Goal: Transaction & Acquisition: Download file/media

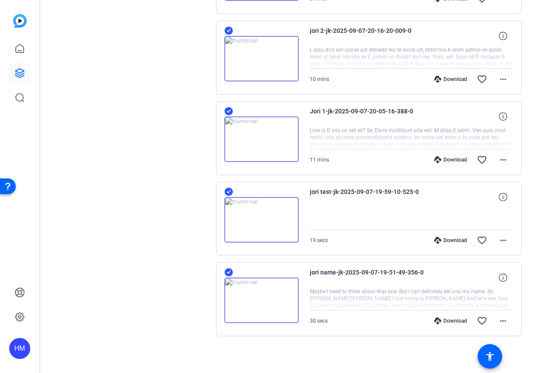
scroll to position [580, 0]
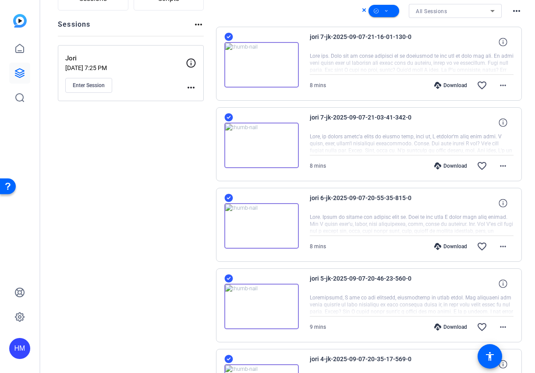
scroll to position [0, 0]
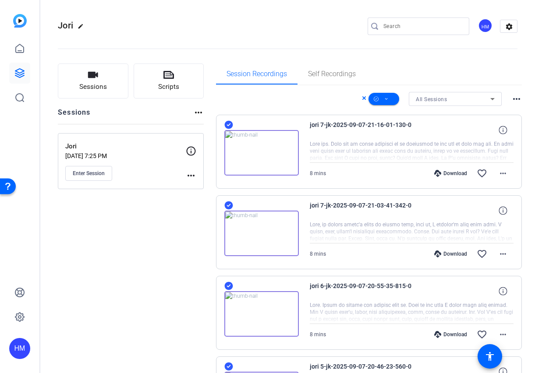
click at [362, 97] on span at bounding box center [365, 99] width 7 height 12
click at [355, 99] on div "All Sessions more_horiz" at bounding box center [369, 99] width 306 height 14
click at [362, 98] on icon at bounding box center [364, 98] width 4 height 11
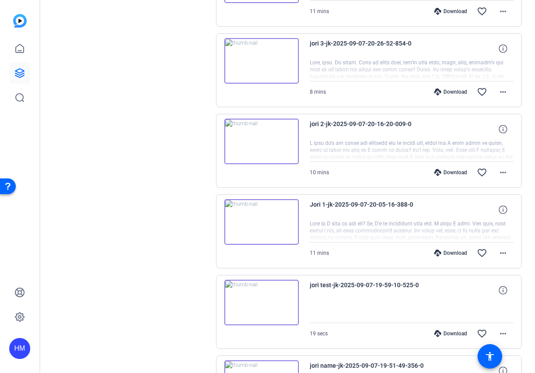
scroll to position [580, 0]
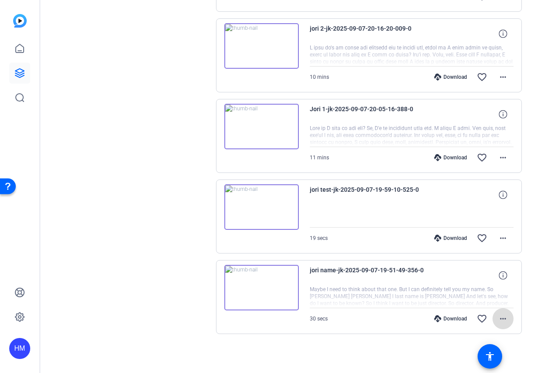
click at [497, 318] on mat-icon "more_horiz" at bounding box center [502, 319] width 11 height 11
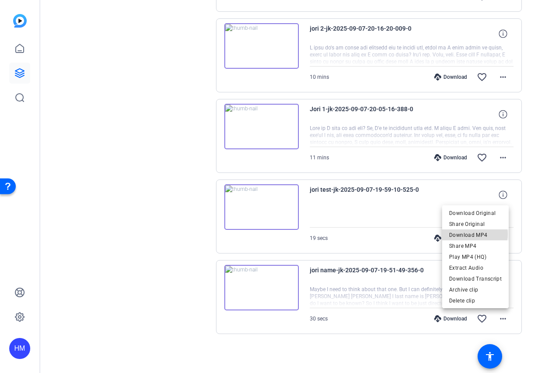
click at [472, 234] on span "Download MP4" at bounding box center [475, 235] width 53 height 11
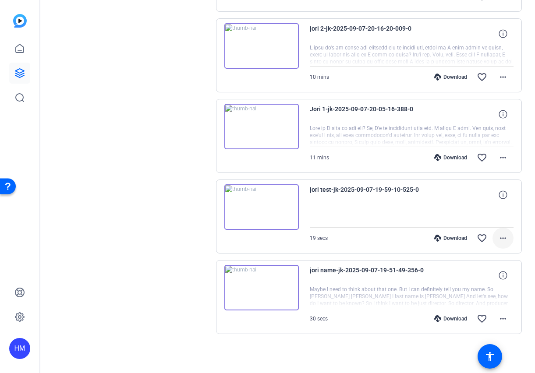
click at [497, 238] on mat-icon "more_horiz" at bounding box center [502, 238] width 11 height 11
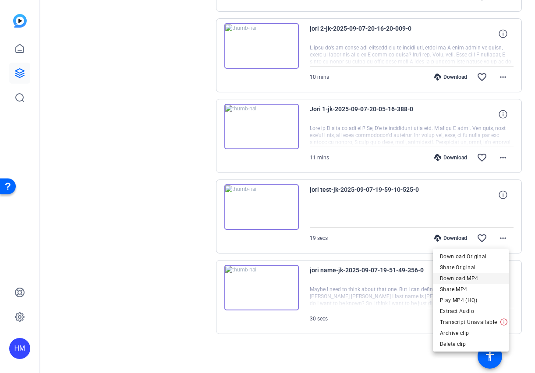
click at [463, 279] on span "Download MP4" at bounding box center [471, 278] width 62 height 11
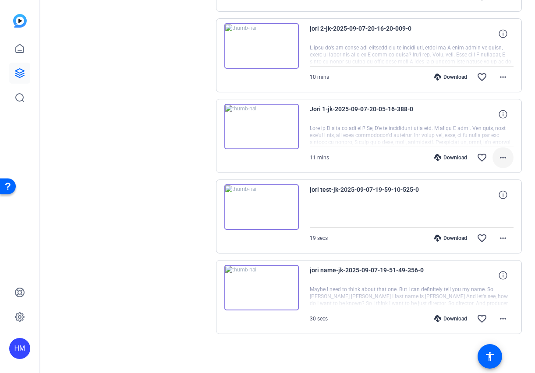
click at [497, 158] on mat-icon "more_horiz" at bounding box center [502, 157] width 11 height 11
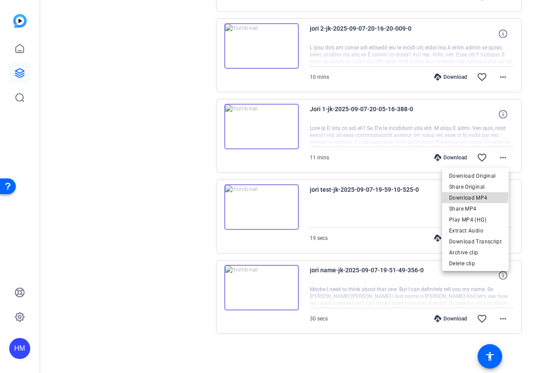
click at [468, 195] on span "Download MP4" at bounding box center [475, 198] width 53 height 11
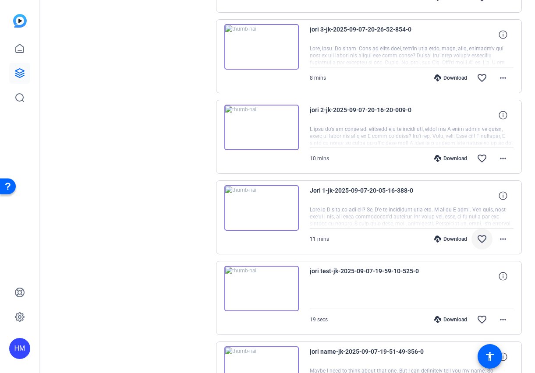
scroll to position [479, 0]
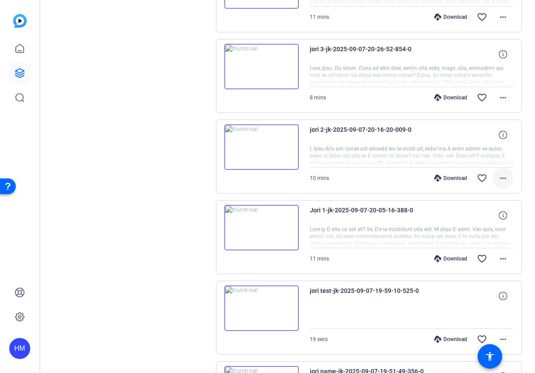
click at [497, 177] on mat-icon "more_horiz" at bounding box center [502, 178] width 11 height 11
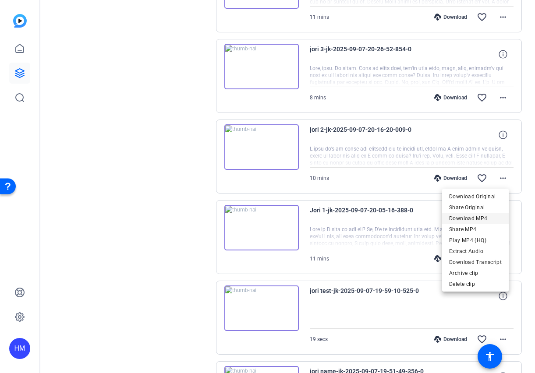
click at [459, 219] on span "Download MP4" at bounding box center [475, 218] width 53 height 11
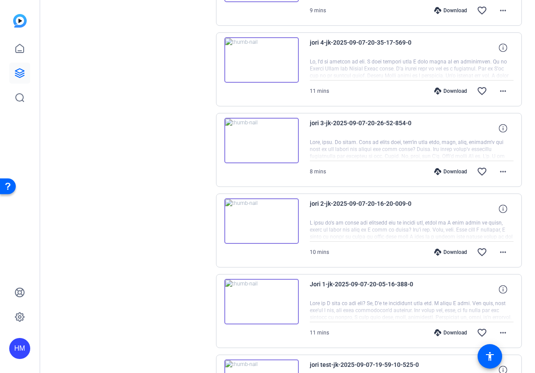
scroll to position [383, 0]
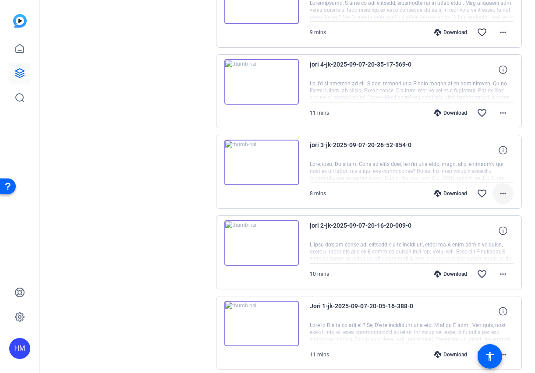
click at [502, 192] on mat-icon "more_horiz" at bounding box center [502, 193] width 11 height 11
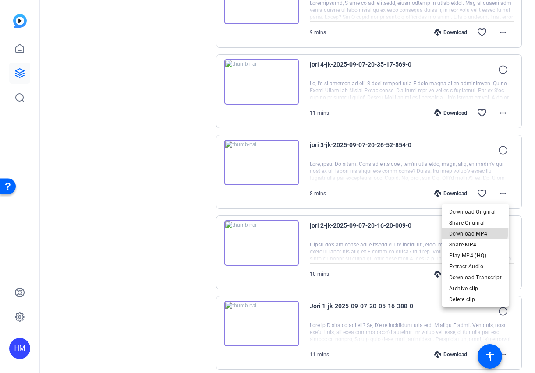
click at [471, 231] on span "Download MP4" at bounding box center [475, 234] width 53 height 11
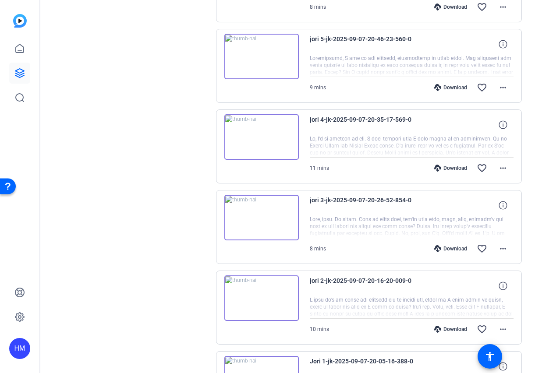
scroll to position [322, 0]
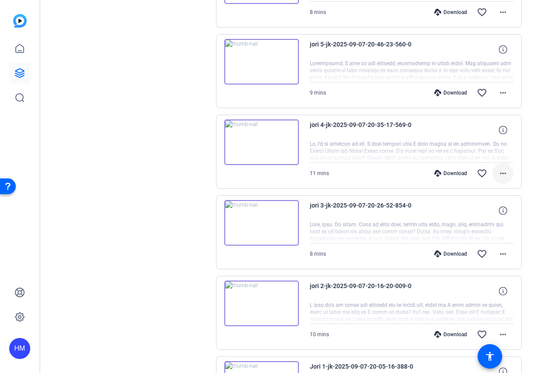
click at [499, 173] on mat-icon "more_horiz" at bounding box center [502, 173] width 11 height 11
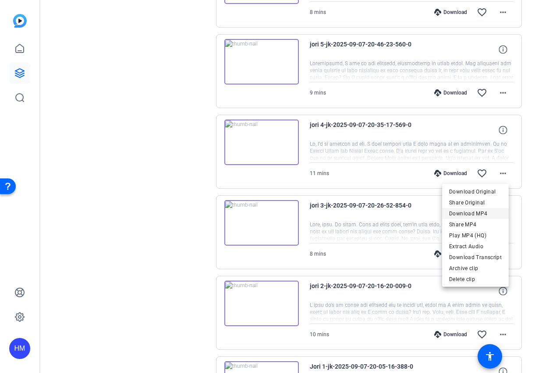
click at [467, 211] on span "Download MP4" at bounding box center [475, 213] width 53 height 11
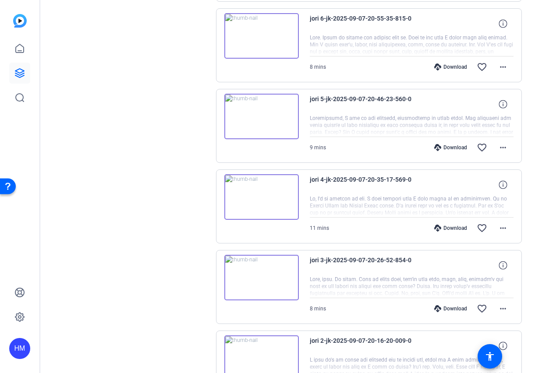
scroll to position [263, 0]
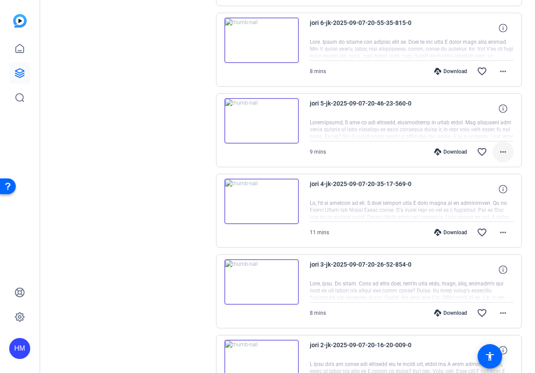
click at [498, 151] on mat-icon "more_horiz" at bounding box center [502, 152] width 11 height 11
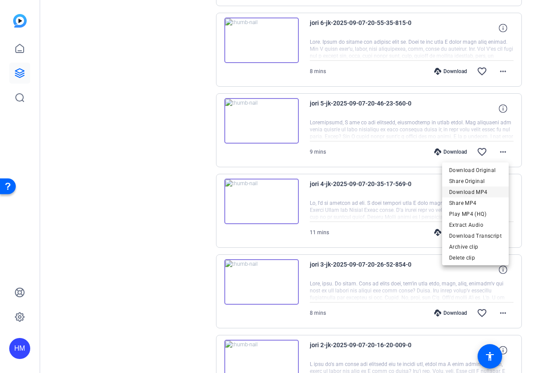
click at [470, 191] on span "Download MP4" at bounding box center [475, 192] width 53 height 11
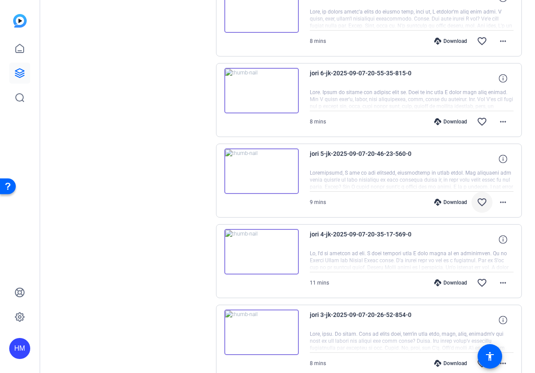
scroll to position [199, 0]
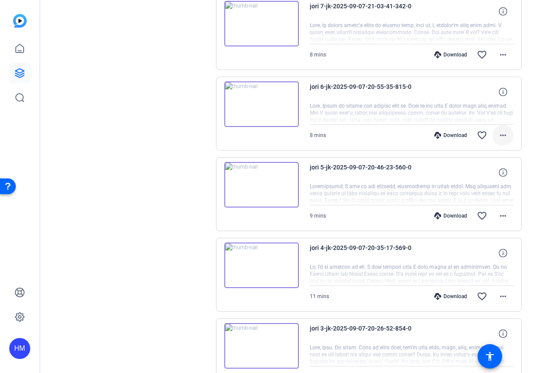
click at [497, 137] on mat-icon "more_horiz" at bounding box center [502, 135] width 11 height 11
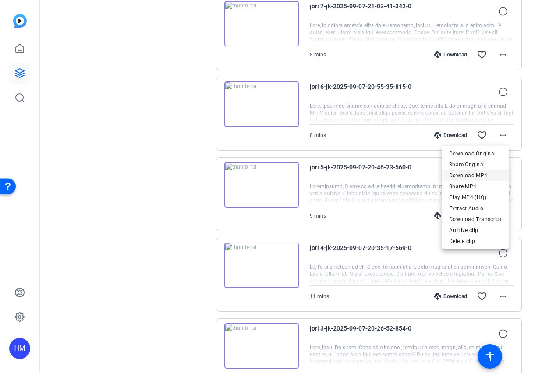
click at [468, 175] on span "Download MP4" at bounding box center [475, 175] width 53 height 11
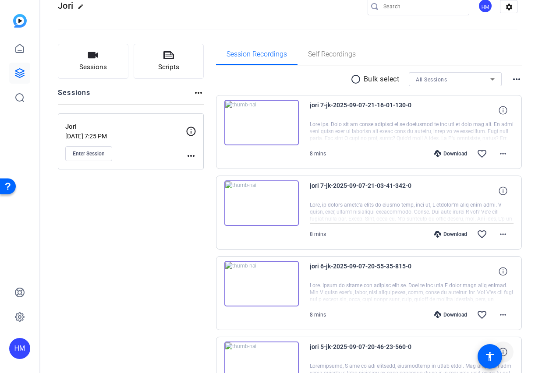
scroll to position [19, 0]
click at [499, 236] on mat-icon "more_horiz" at bounding box center [502, 235] width 11 height 11
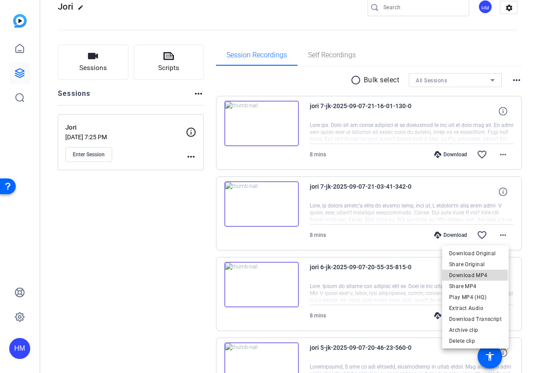
click at [458, 277] on span "Download MP4" at bounding box center [475, 275] width 53 height 11
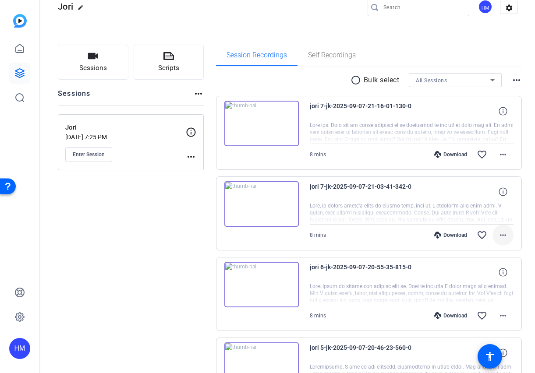
click at [497, 235] on mat-icon "more_horiz" at bounding box center [502, 235] width 11 height 11
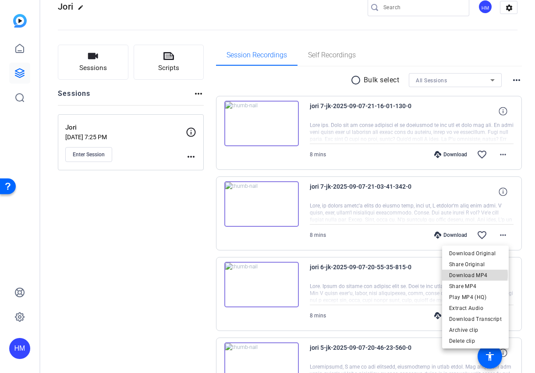
click at [476, 275] on span "Download MP4" at bounding box center [475, 275] width 53 height 11
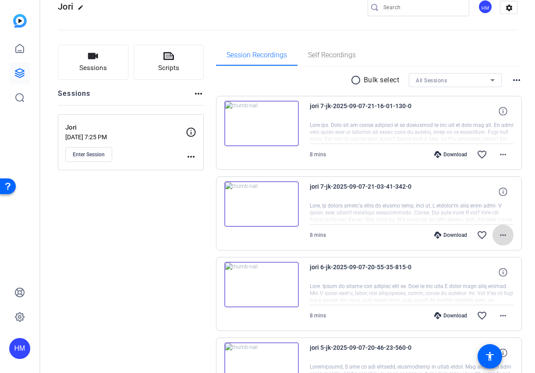
click at [497, 235] on mat-icon "more_horiz" at bounding box center [502, 235] width 11 height 11
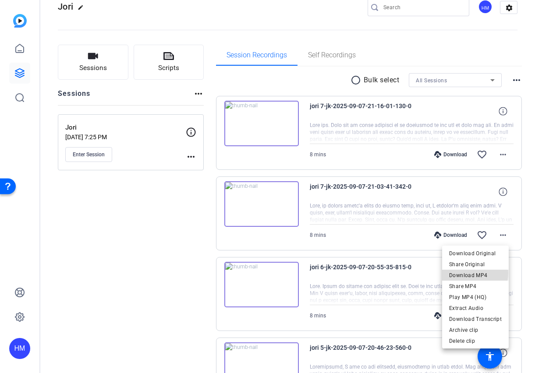
click at [469, 273] on span "Download MP4" at bounding box center [475, 275] width 53 height 11
